Goal: Find contact information: Find contact information

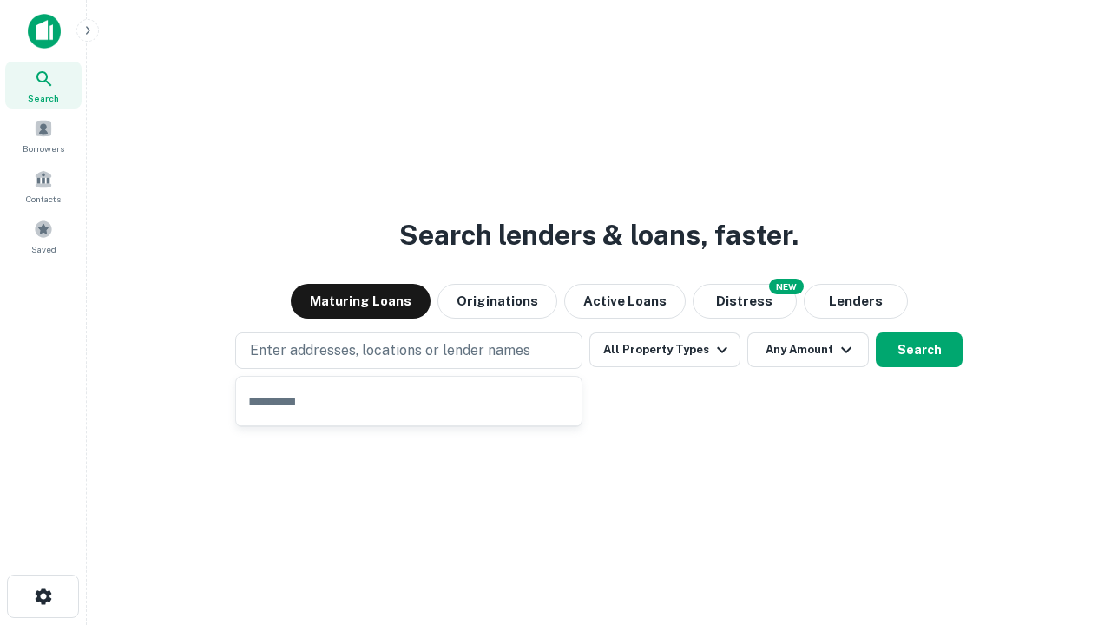
type input "**********"
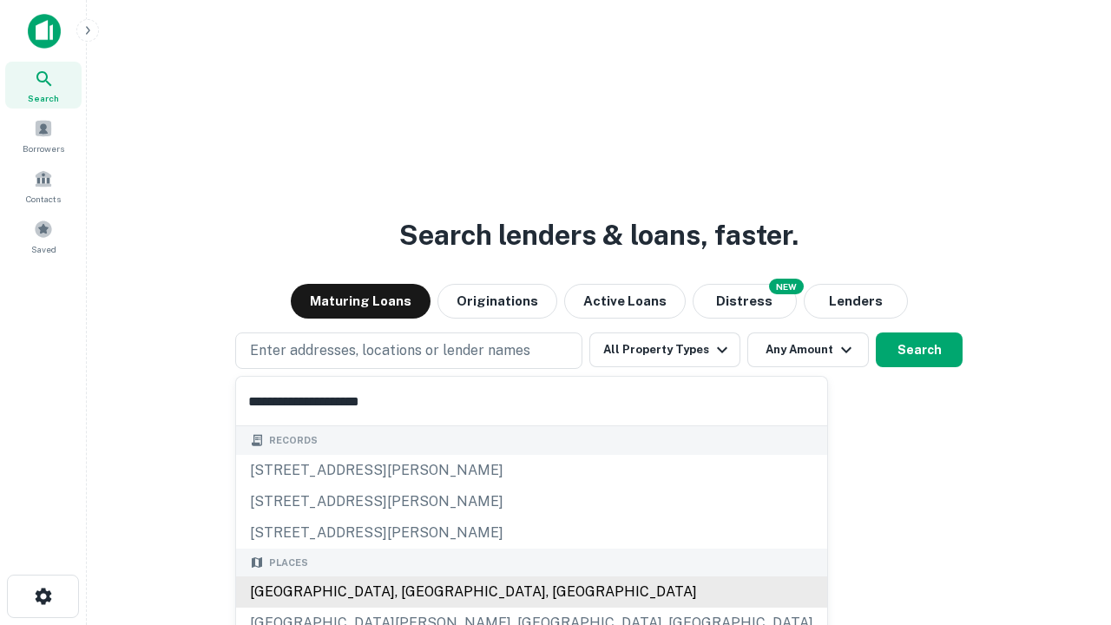
click at [415, 592] on div "Santa Monica, CA, USA" at bounding box center [531, 592] width 591 height 31
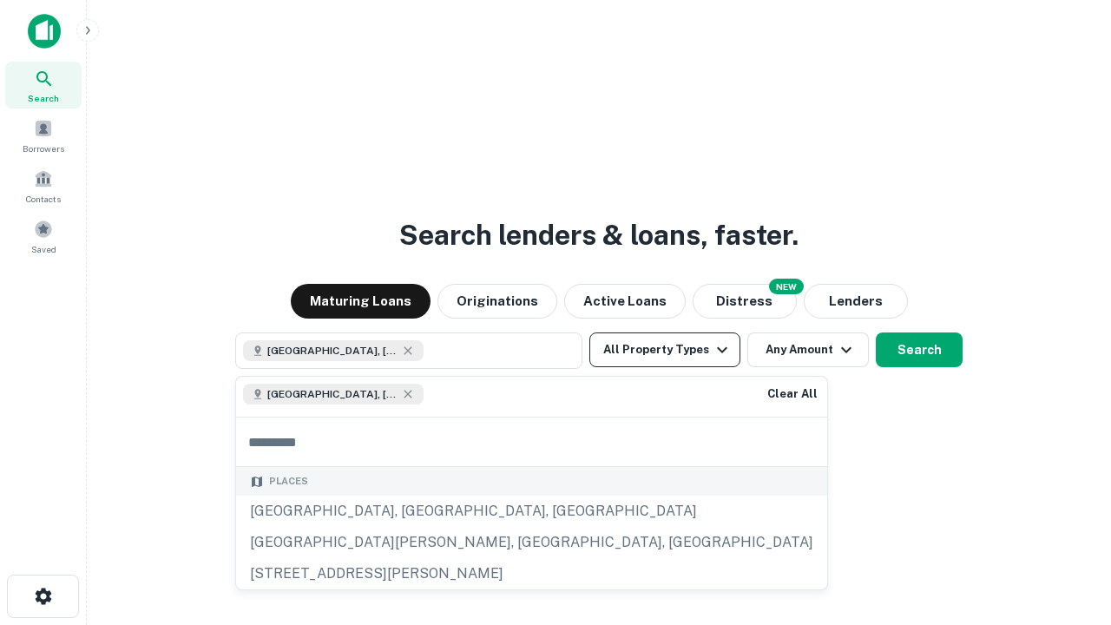
click at [665, 350] on button "All Property Types" at bounding box center [665, 350] width 151 height 35
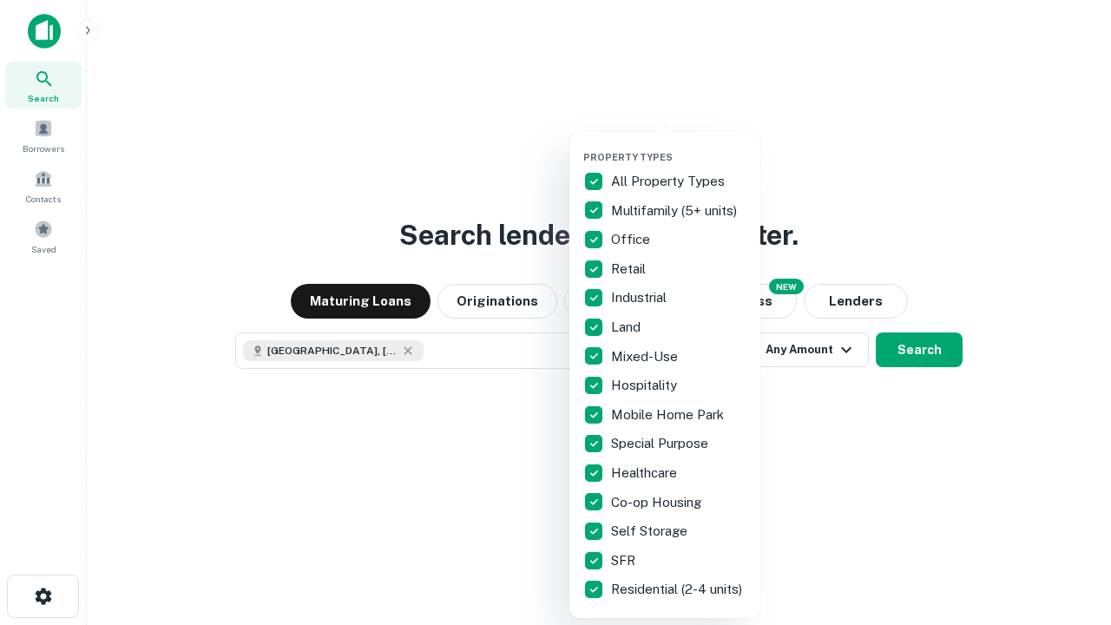
click at [679, 146] on button "button" at bounding box center [678, 146] width 191 height 1
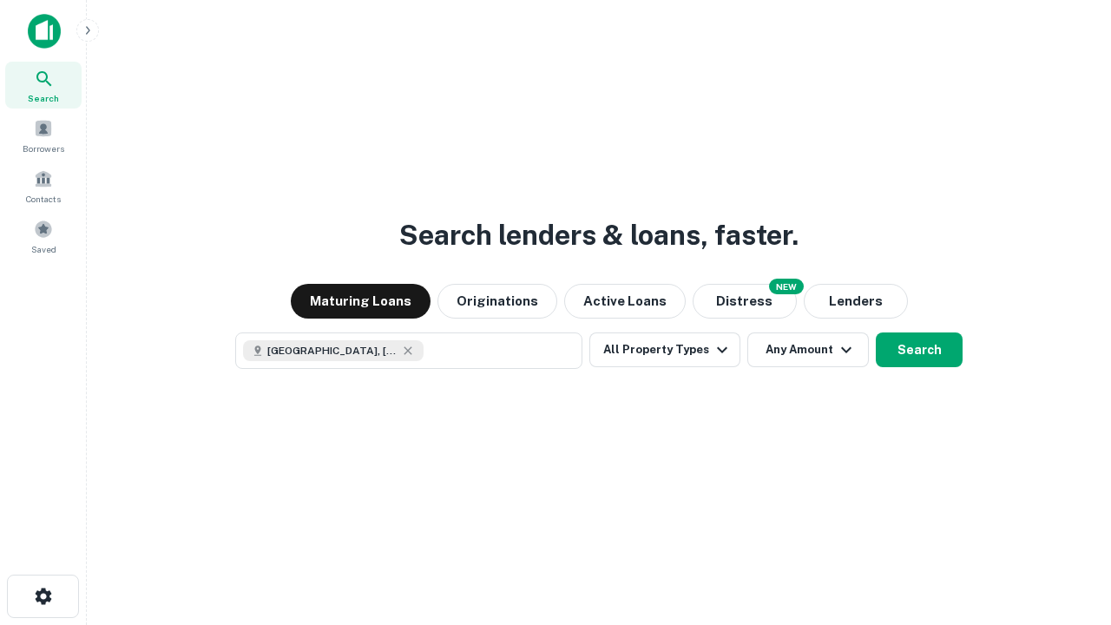
scroll to position [28, 0]
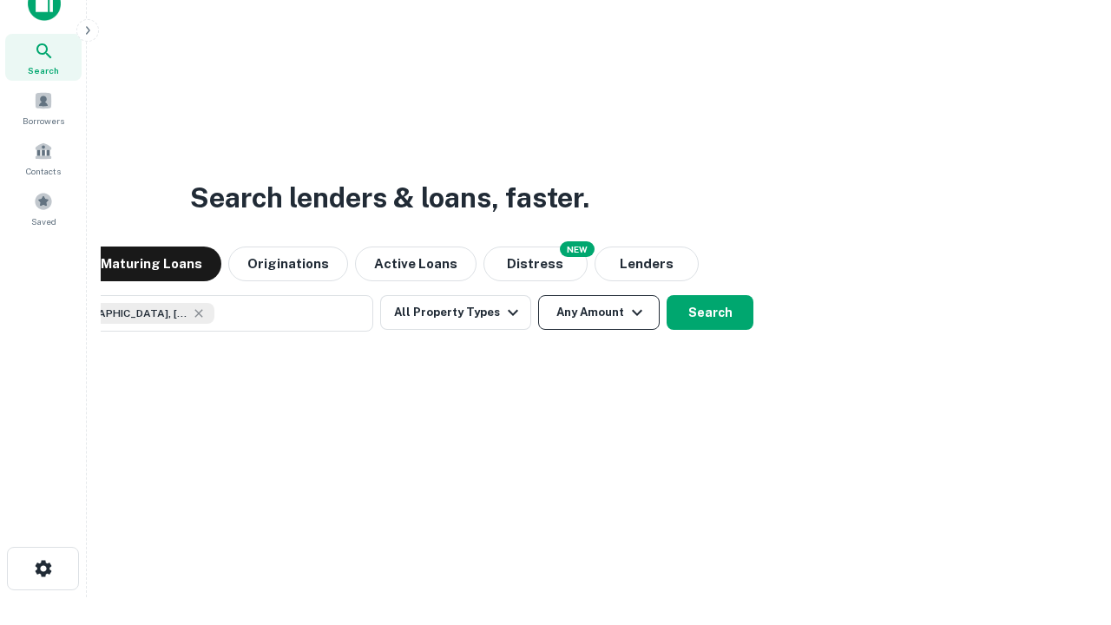
click at [538, 295] on button "Any Amount" at bounding box center [599, 312] width 122 height 35
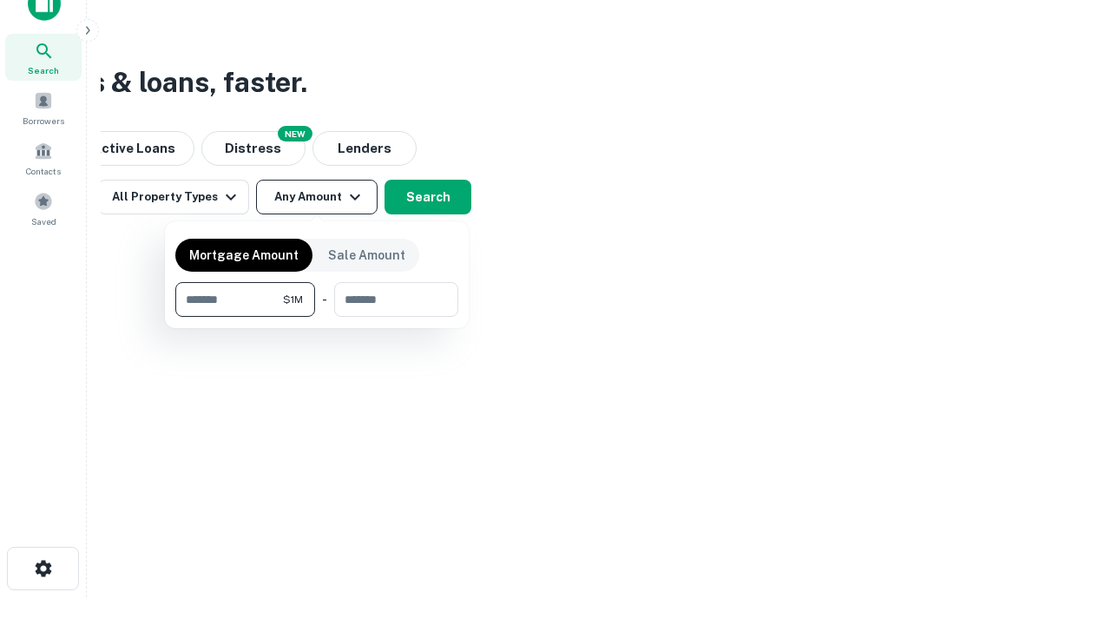
type input "*******"
click at [317, 317] on button "button" at bounding box center [316, 317] width 283 height 1
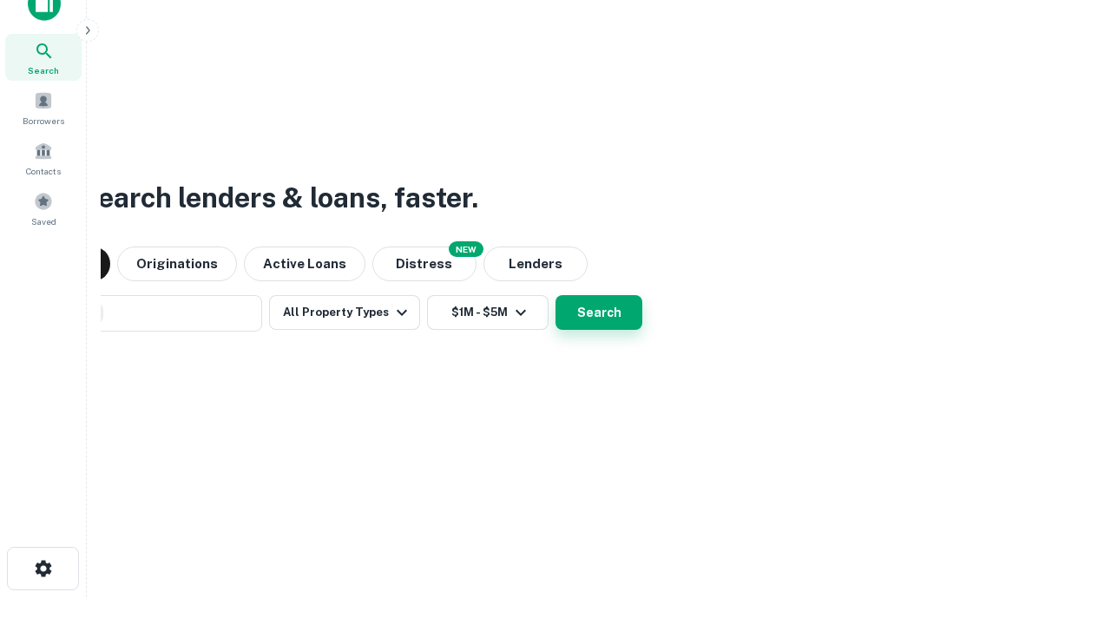
click at [556, 295] on button "Search" at bounding box center [599, 312] width 87 height 35
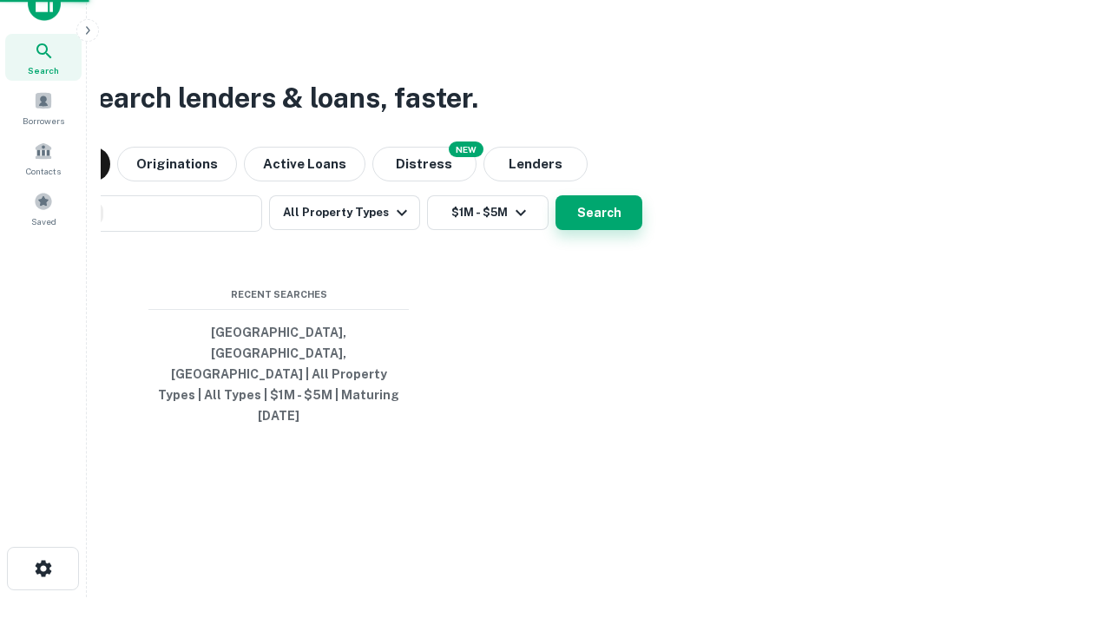
scroll to position [46, 491]
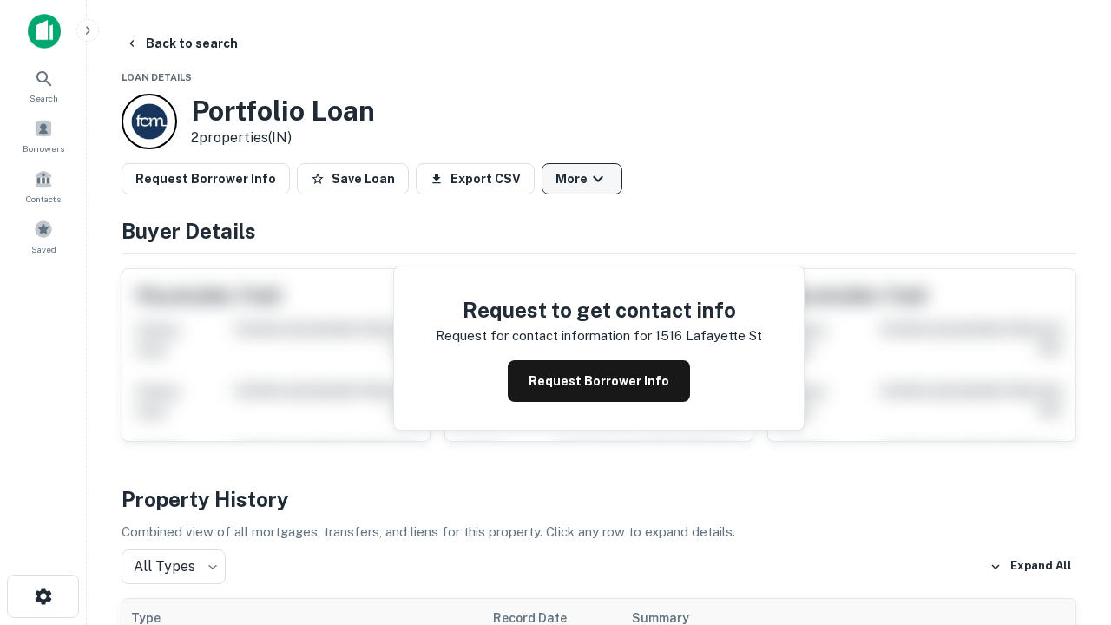
click at [582, 179] on button "More" at bounding box center [582, 178] width 81 height 31
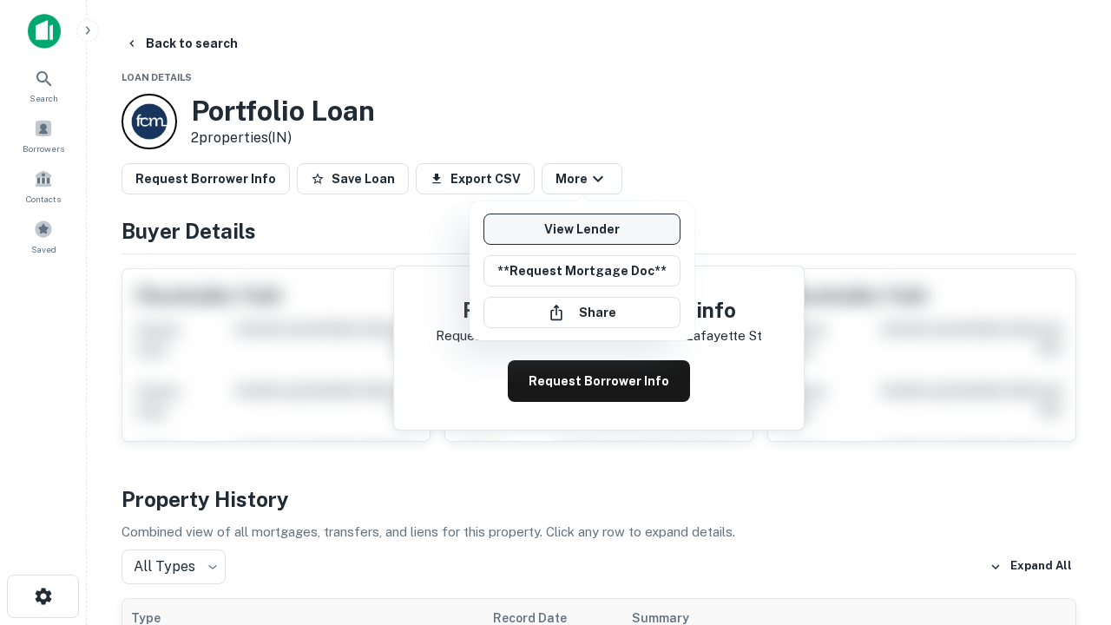
click at [582, 229] on link "View Lender" at bounding box center [582, 229] width 197 height 31
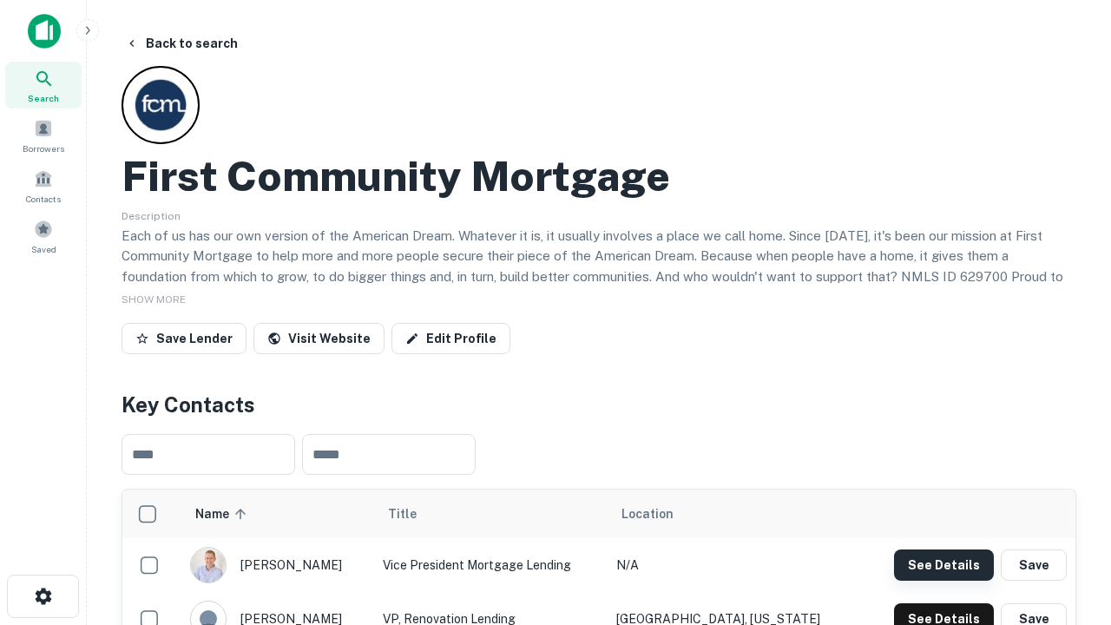
click at [944, 564] on button "See Details" at bounding box center [944, 565] width 100 height 31
click at [43, 597] on icon "button" at bounding box center [43, 596] width 21 height 21
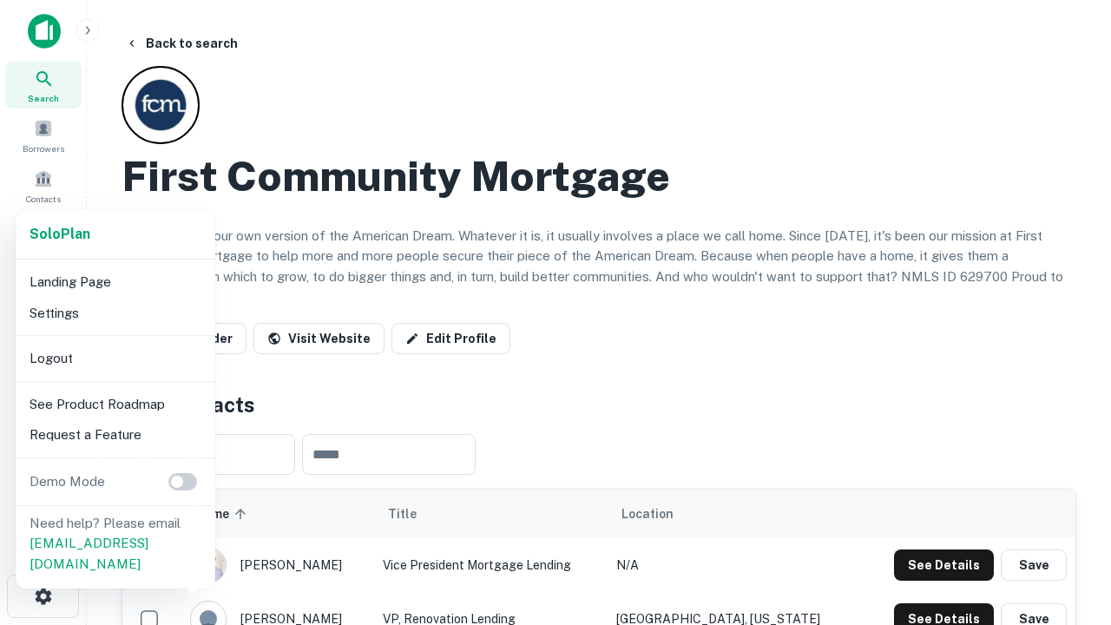
click at [115, 358] on li "Logout" at bounding box center [116, 358] width 186 height 31
